Goal: Check status: Check status

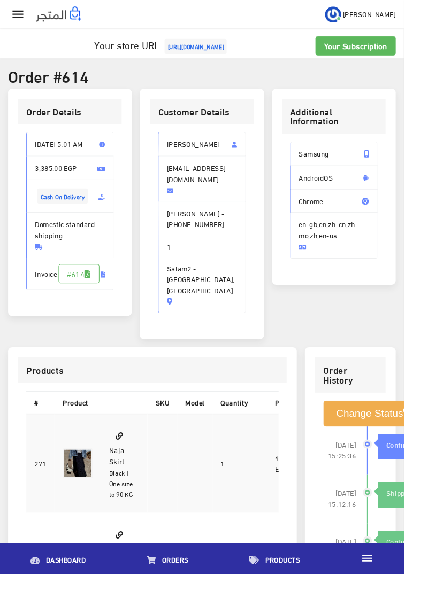
click at [40, 19] on img at bounding box center [62, 15] width 48 height 16
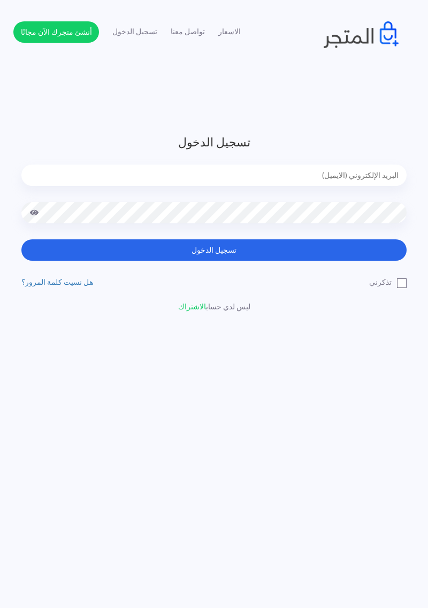
click at [149, 170] on input "email" at bounding box center [213, 175] width 385 height 21
type input "[EMAIL_ADDRESS][DOMAIN_NAME]"
click at [21, 239] on button "تسجيل الدخول" at bounding box center [213, 249] width 385 height 21
click at [360, 254] on button "تسجيل الدخول" at bounding box center [213, 249] width 385 height 21
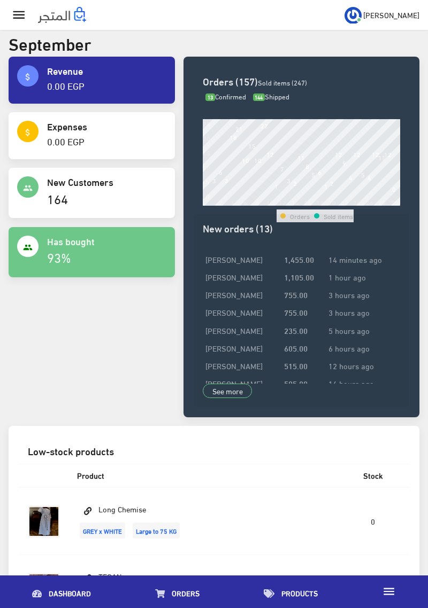
click at [24, 21] on icon "" at bounding box center [18, 14] width 15 height 15
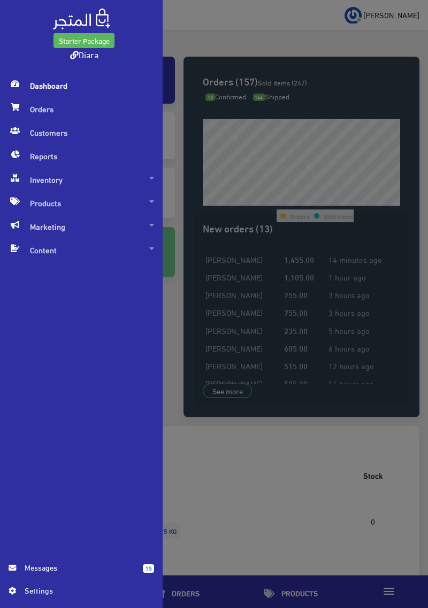
click at [373, 323] on div "Starter Package Diara Dashboard Orders" at bounding box center [214, 304] width 428 height 608
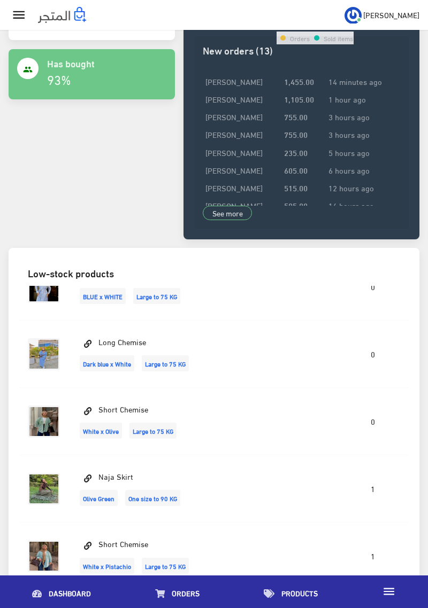
scroll to position [257, 0]
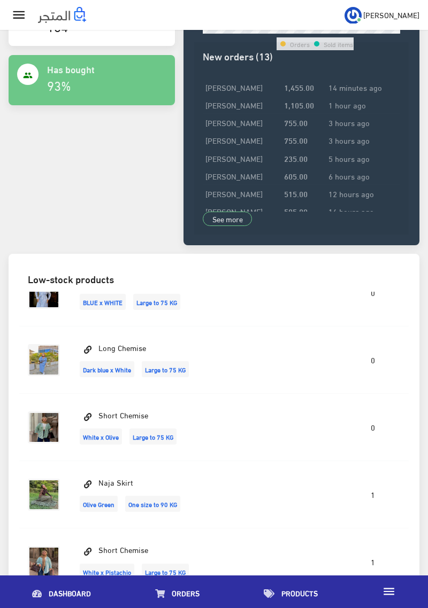
click at [19, 21] on icon "" at bounding box center [18, 14] width 15 height 15
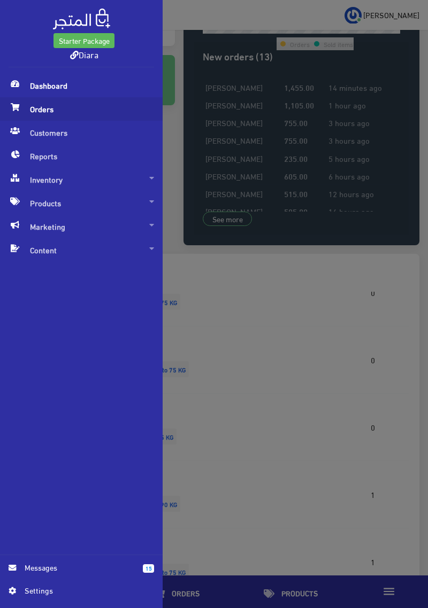
click at [30, 117] on span "Orders" at bounding box center [81, 109] width 145 height 24
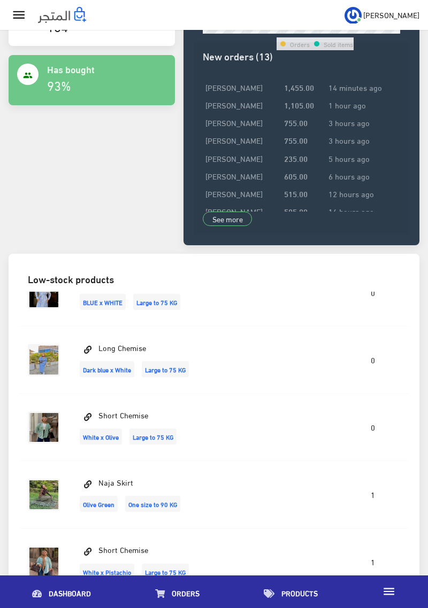
click at [20, 13] on icon "" at bounding box center [18, 14] width 15 height 15
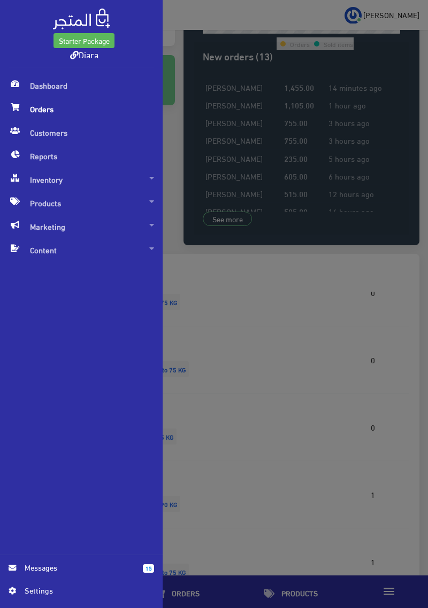
click at [41, 105] on span "Orders" at bounding box center [81, 109] width 145 height 24
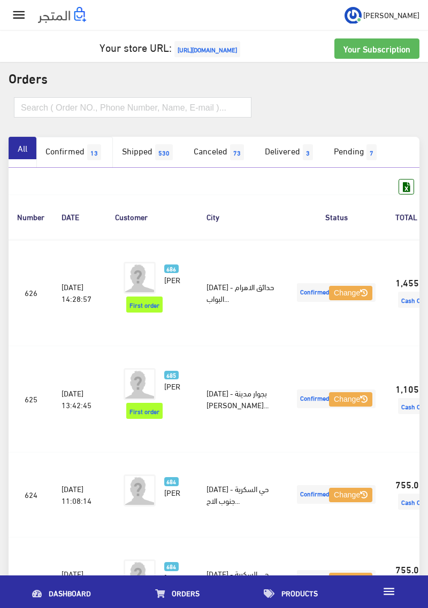
click at [71, 156] on link "Confirmed 13" at bounding box center [74, 152] width 76 height 31
